Goal: Task Accomplishment & Management: Manage account settings

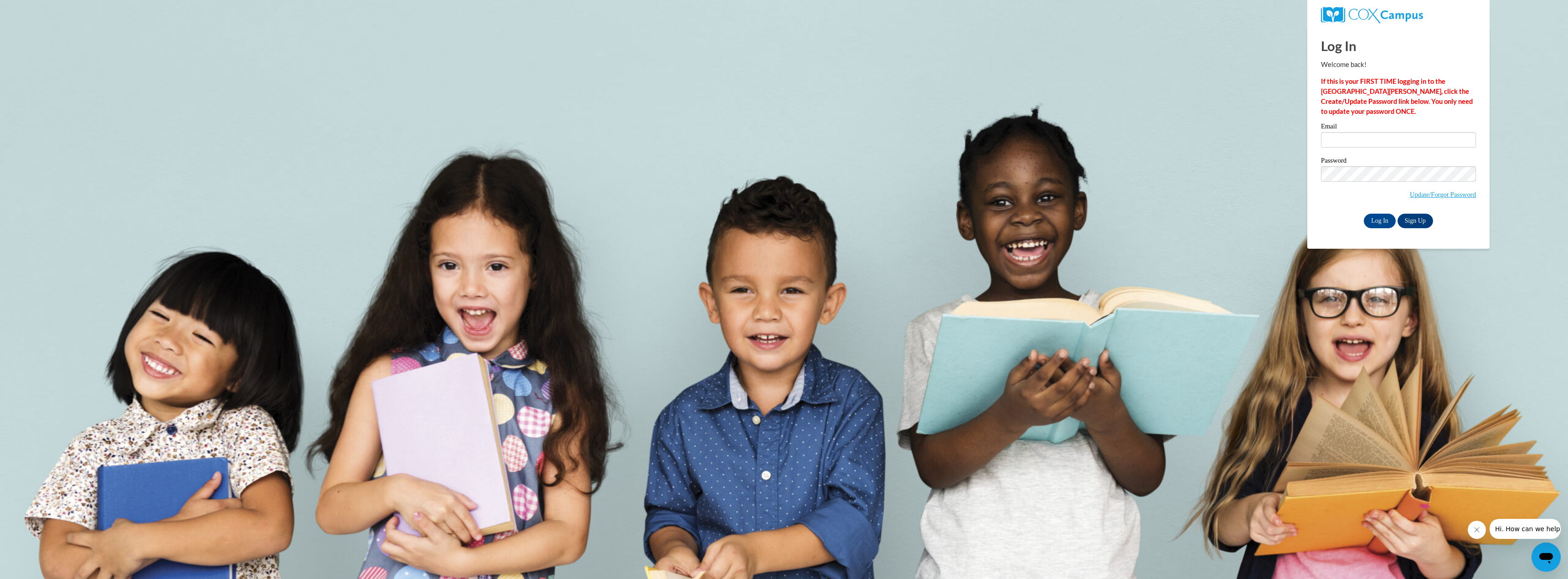
type input "admin@agile.net"
click at [203, 107] on body "Log In Welcome back! If this is your FIRST TIME logging in to the NEW Cox Campu…" at bounding box center [784, 289] width 1568 height 579
click at [1375, 223] on input "Log In" at bounding box center [1380, 221] width 32 height 15
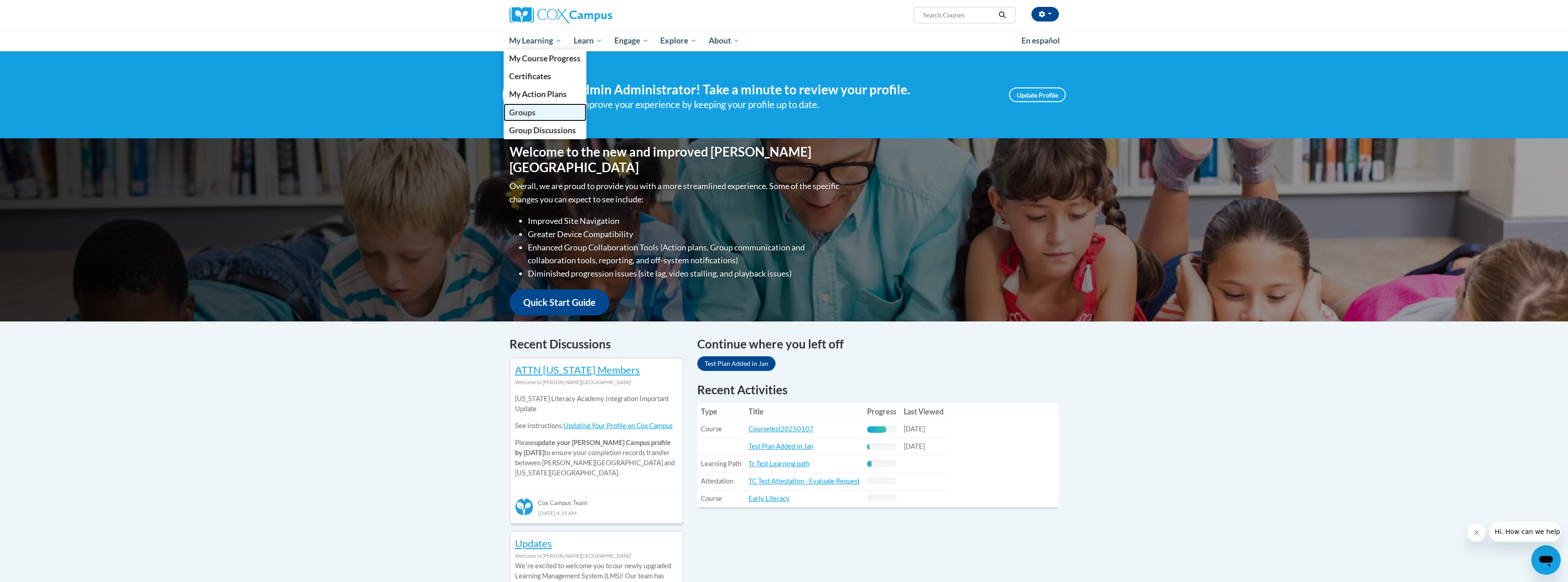
click at [527, 111] on span "Groups" at bounding box center [522, 112] width 27 height 10
click at [438, 413] on div "Your profile Hi Admin Administrator! Take a minute to review your profile. Help…" at bounding box center [784, 555] width 1568 height 1008
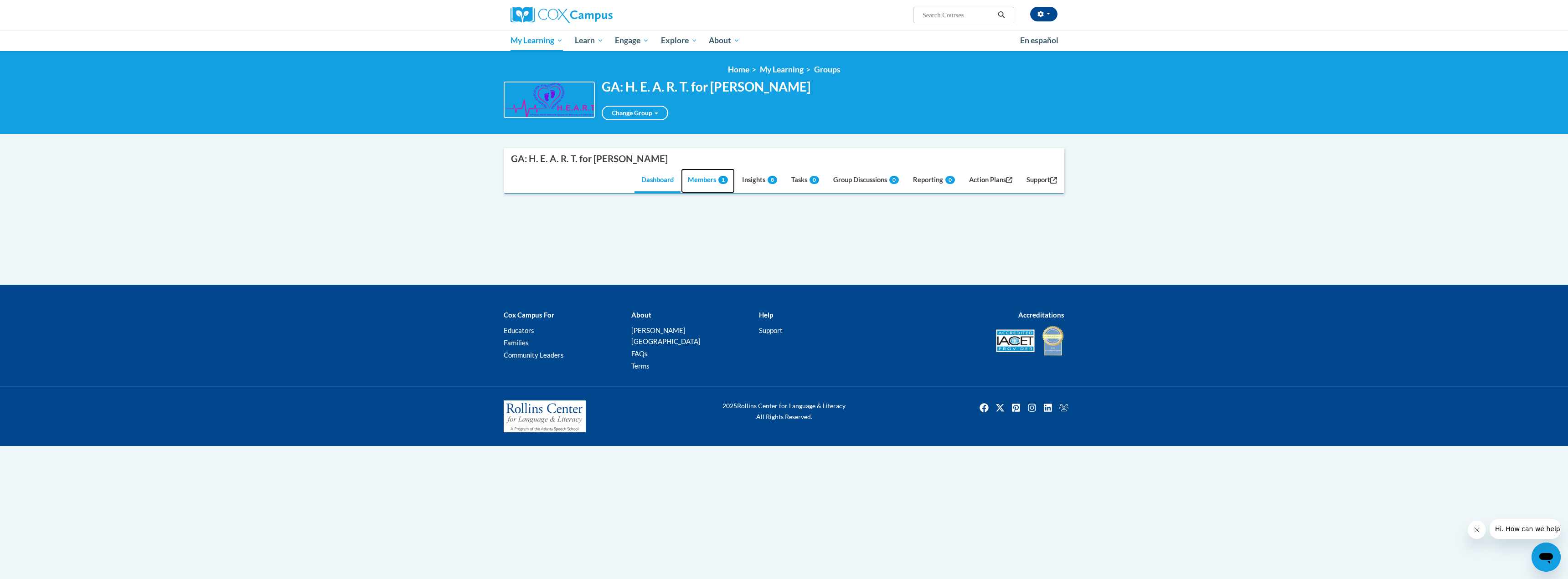
click at [699, 185] on link "Members 1" at bounding box center [708, 181] width 54 height 25
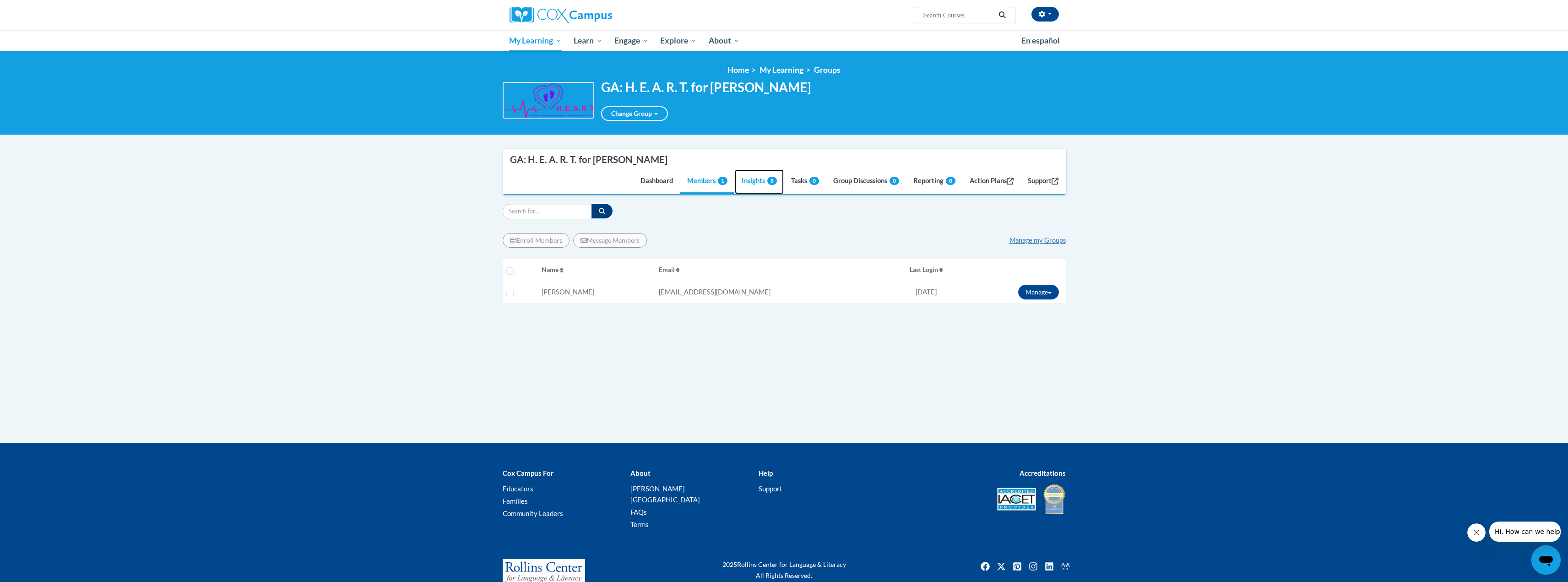
click at [743, 185] on link "Insights 8" at bounding box center [759, 182] width 49 height 25
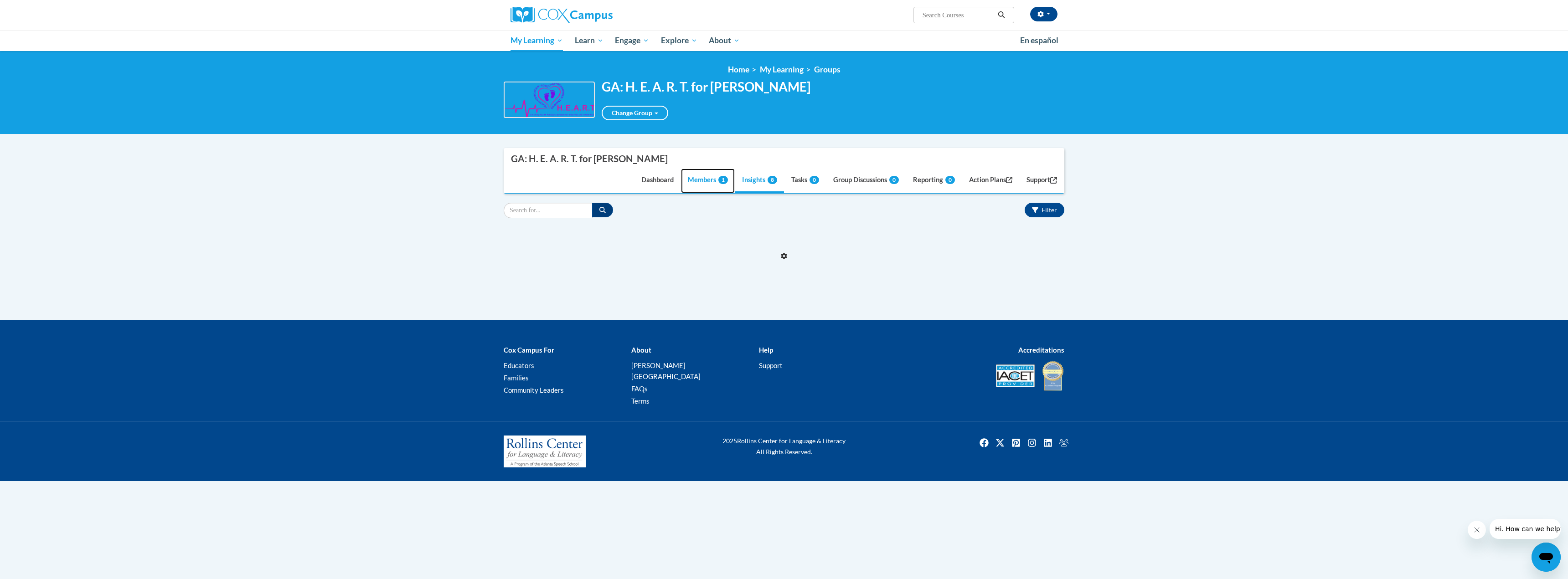
click at [700, 183] on link "Members 1" at bounding box center [708, 181] width 54 height 25
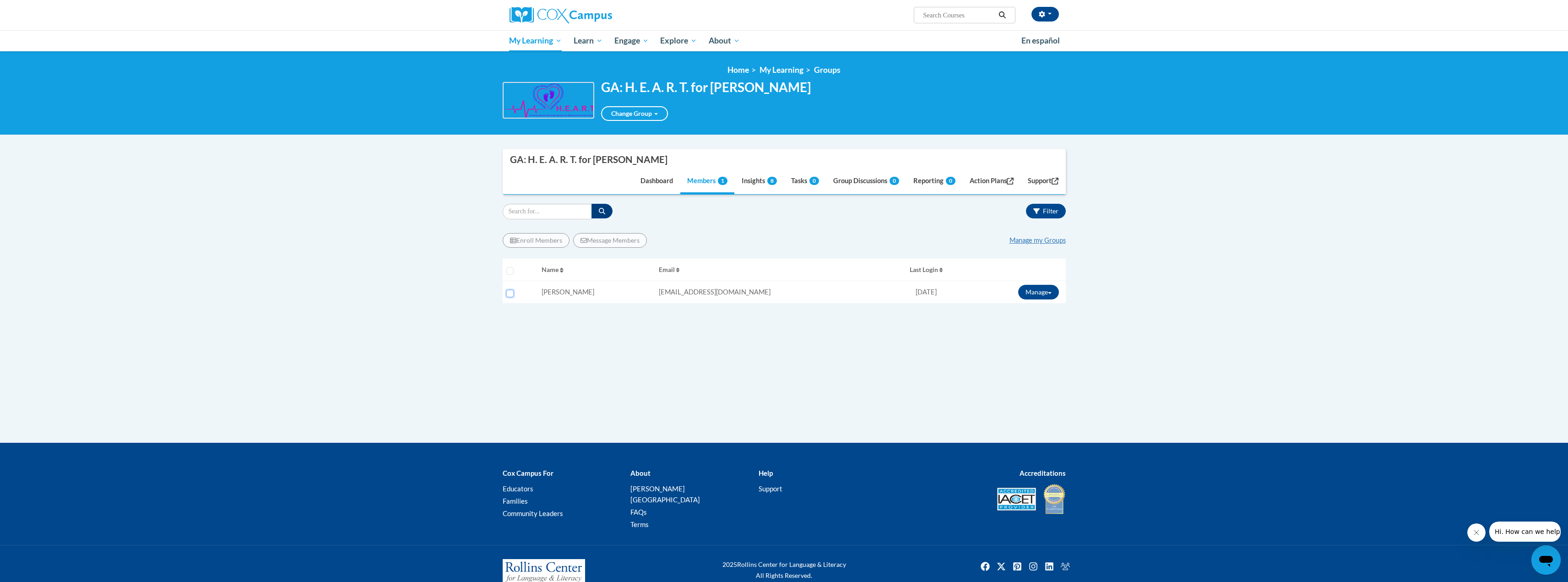
click at [510, 296] on input "Select learner" at bounding box center [510, 294] width 7 height 7
checkbox input "true"
click at [534, 242] on button "Enroll Members" at bounding box center [536, 241] width 67 height 15
select select
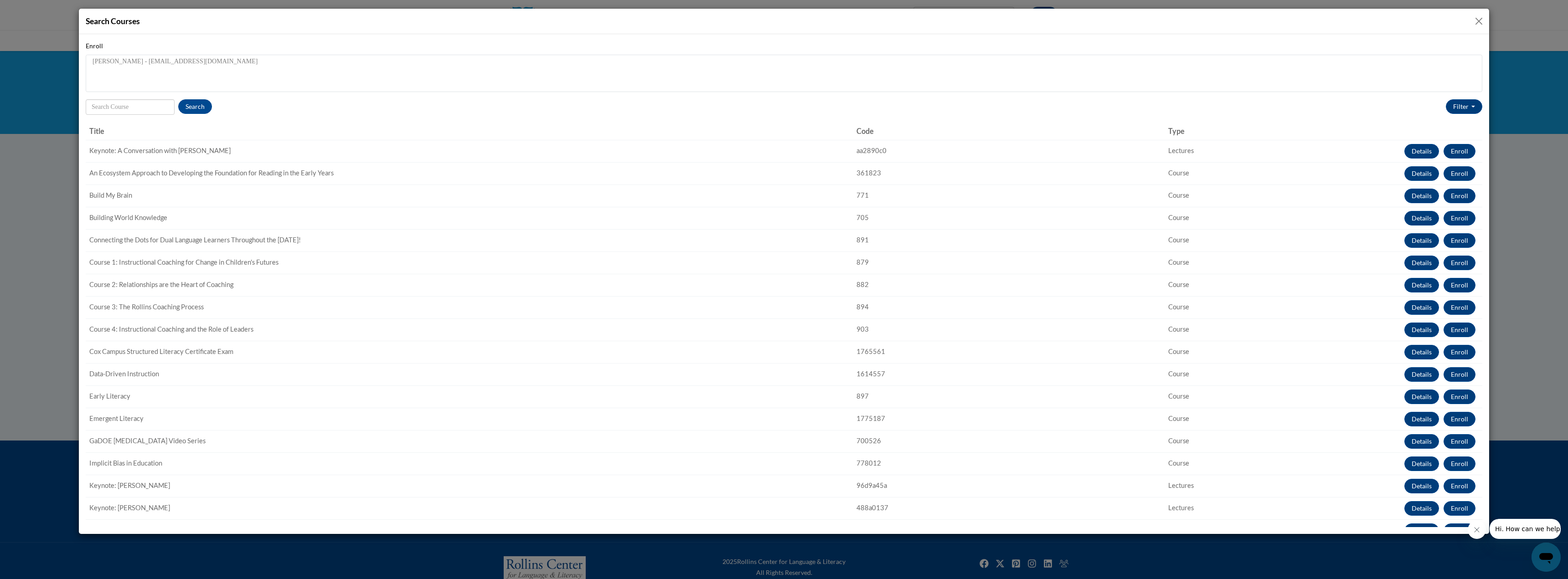
click at [1480, 22] on button "Close" at bounding box center [1479, 21] width 12 height 12
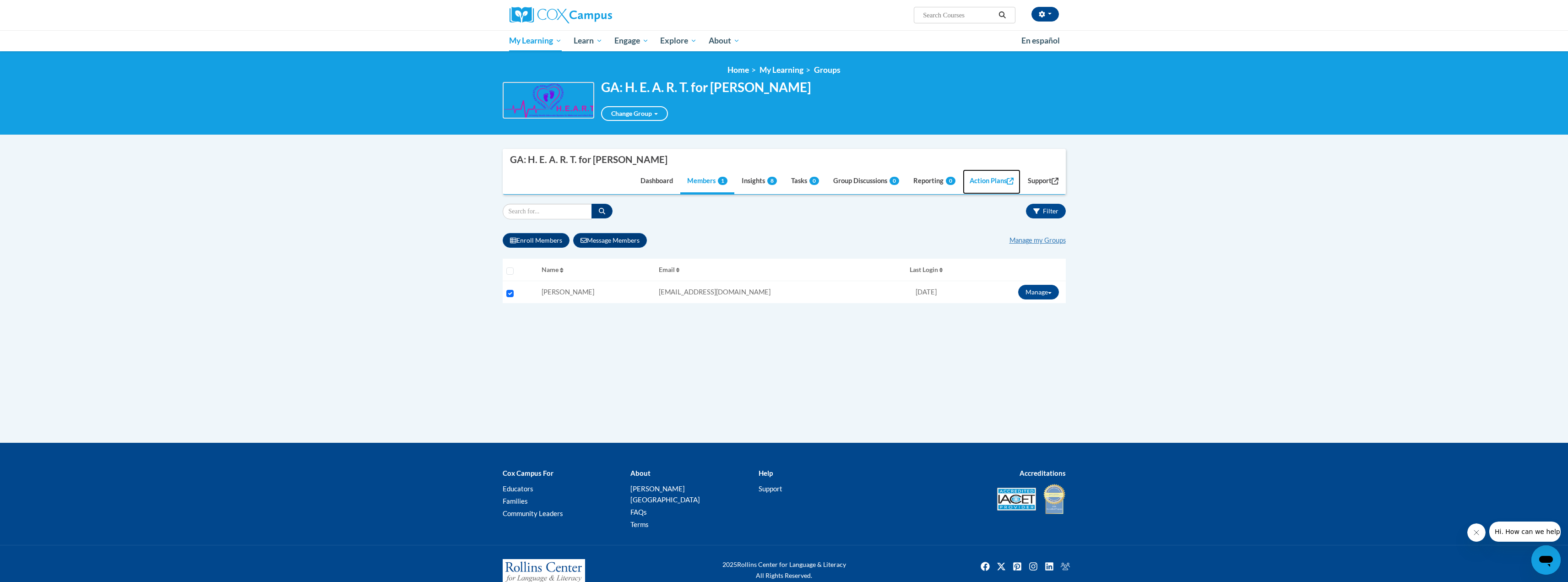
click at [996, 180] on link "Action Plans" at bounding box center [992, 182] width 58 height 25
click at [1044, 241] on link "Manage my Groups" at bounding box center [1038, 240] width 56 height 8
click at [1049, 16] on button "button" at bounding box center [1045, 14] width 28 height 15
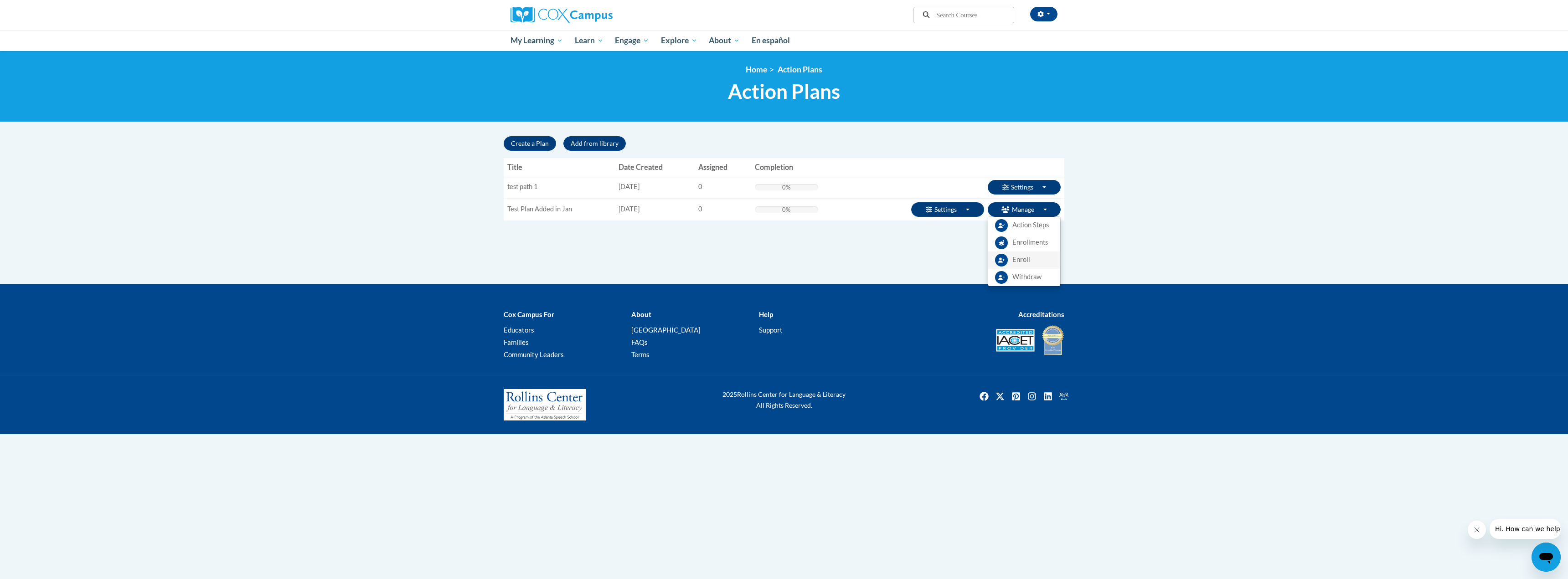
click at [1025, 262] on span "Enroll" at bounding box center [1021, 260] width 18 height 10
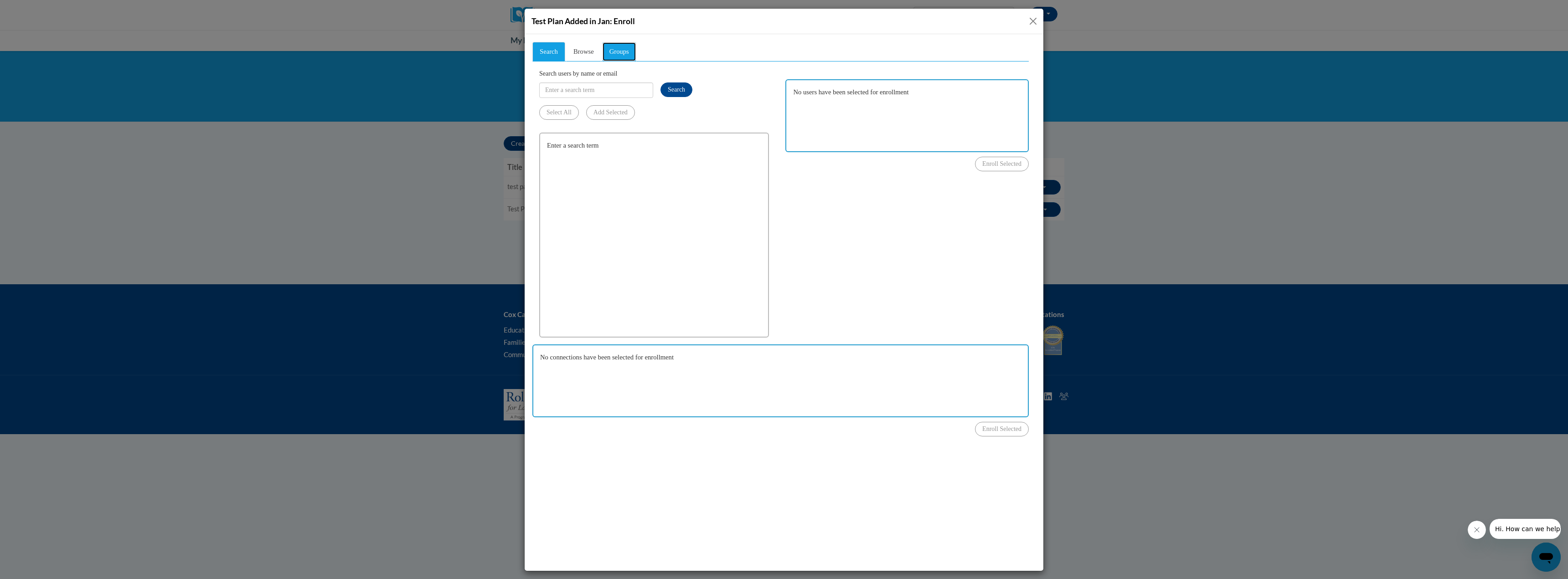
click at [622, 49] on span "Groups" at bounding box center [619, 51] width 20 height 7
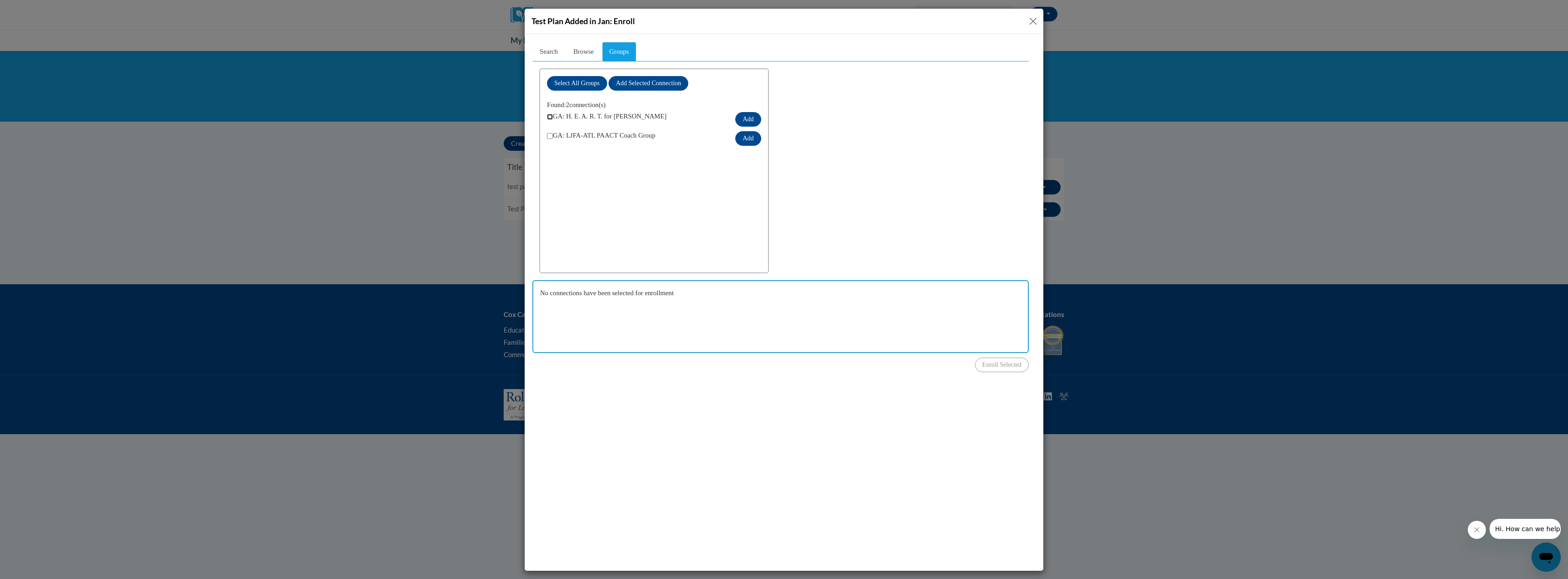
click at [549, 117] on input "checkbox" at bounding box center [550, 117] width 6 height 6
checkbox input "true"
click at [550, 136] on input "checkbox" at bounding box center [550, 136] width 6 height 6
checkbox input "true"
click at [751, 117] on button "Add" at bounding box center [748, 119] width 26 height 15
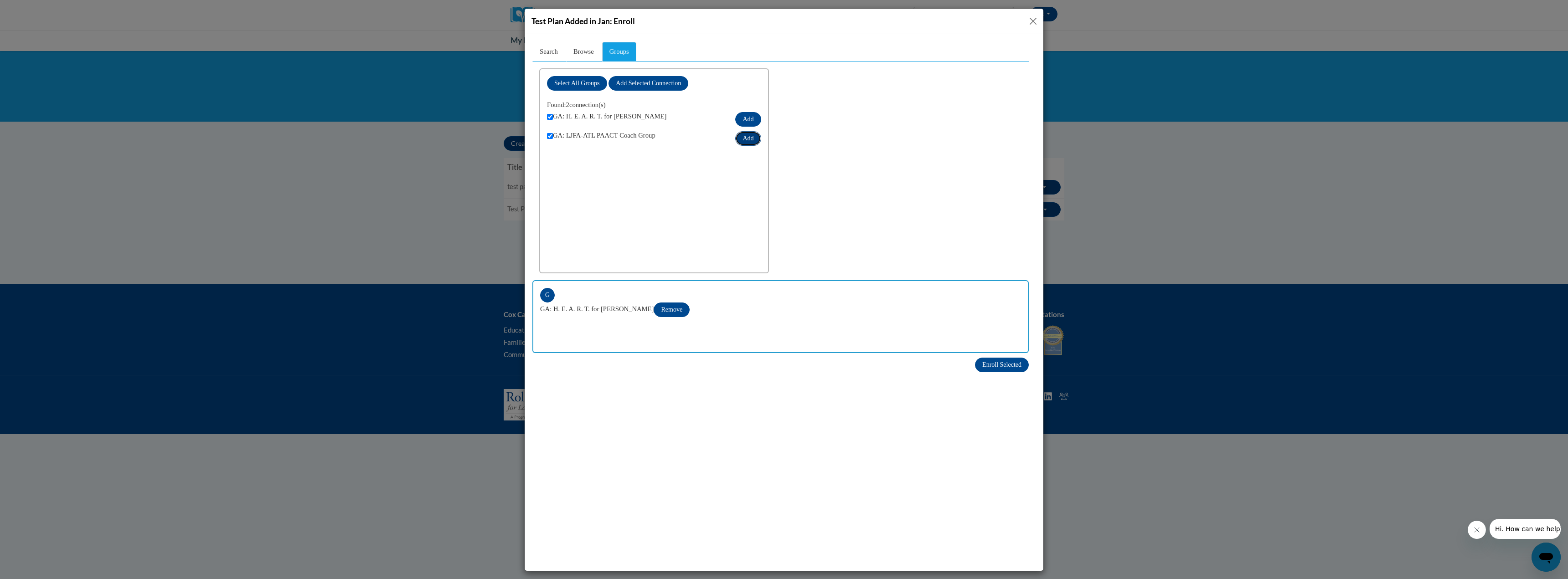
click at [750, 135] on button "Add" at bounding box center [748, 138] width 26 height 15
click at [1032, 25] on button "Close" at bounding box center [1033, 21] width 12 height 12
